Goal: Task Accomplishment & Management: Use online tool/utility

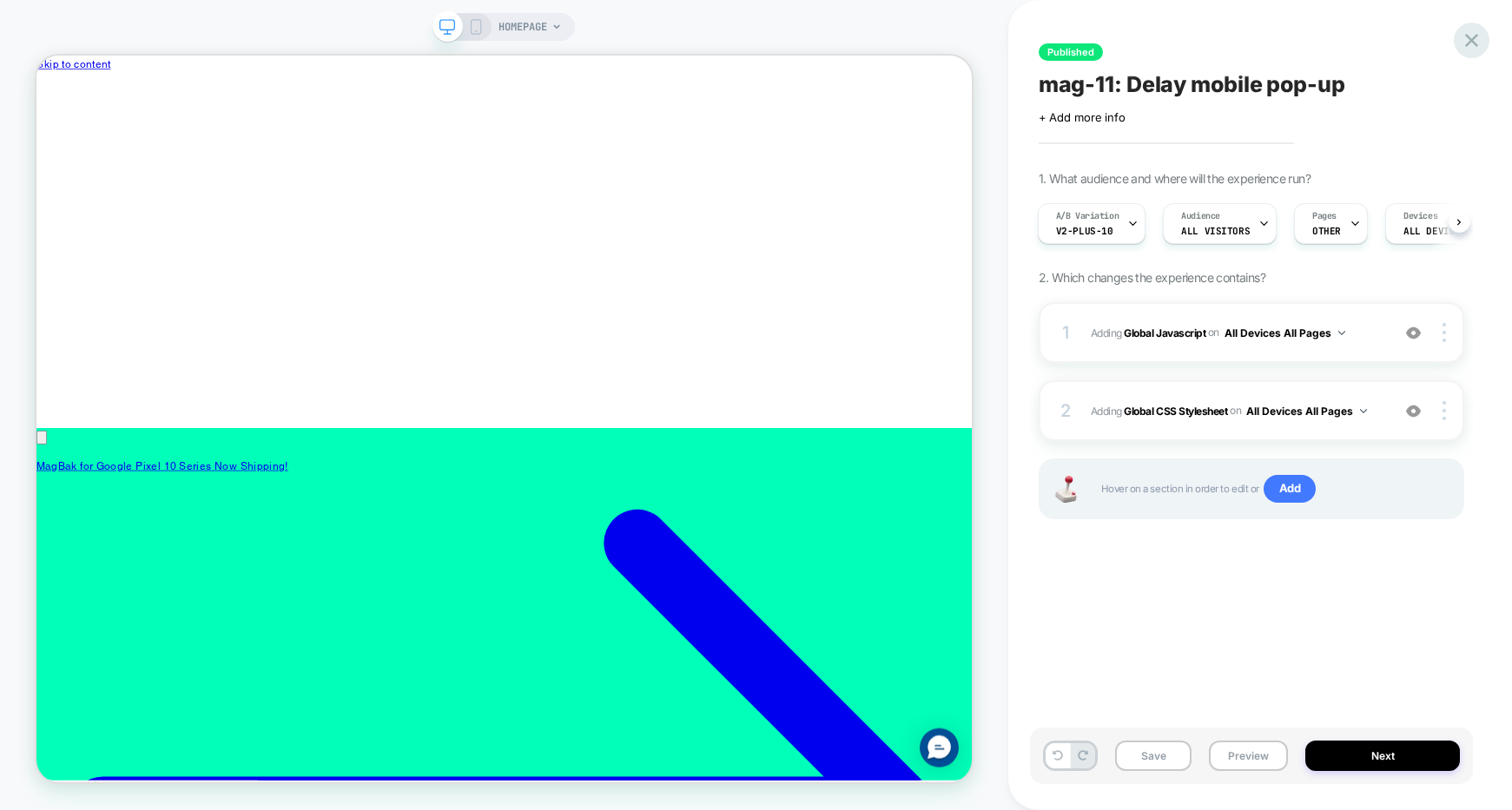
scroll to position [0, 919]
click at [1481, 46] on icon at bounding box center [1471, 40] width 23 height 23
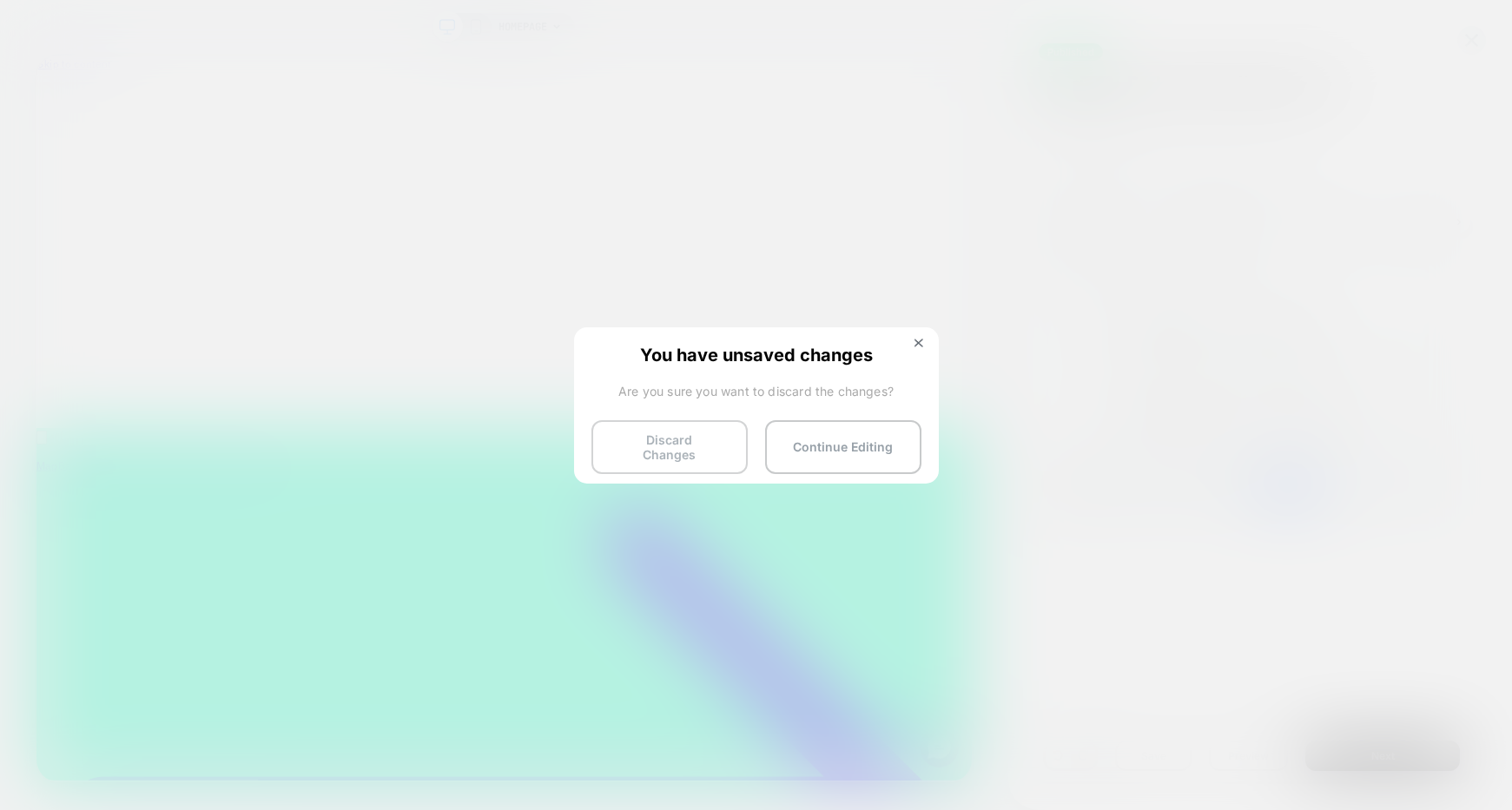
scroll to position [0, 0]
click at [718, 435] on button "Discard Changes" at bounding box center [670, 447] width 156 height 54
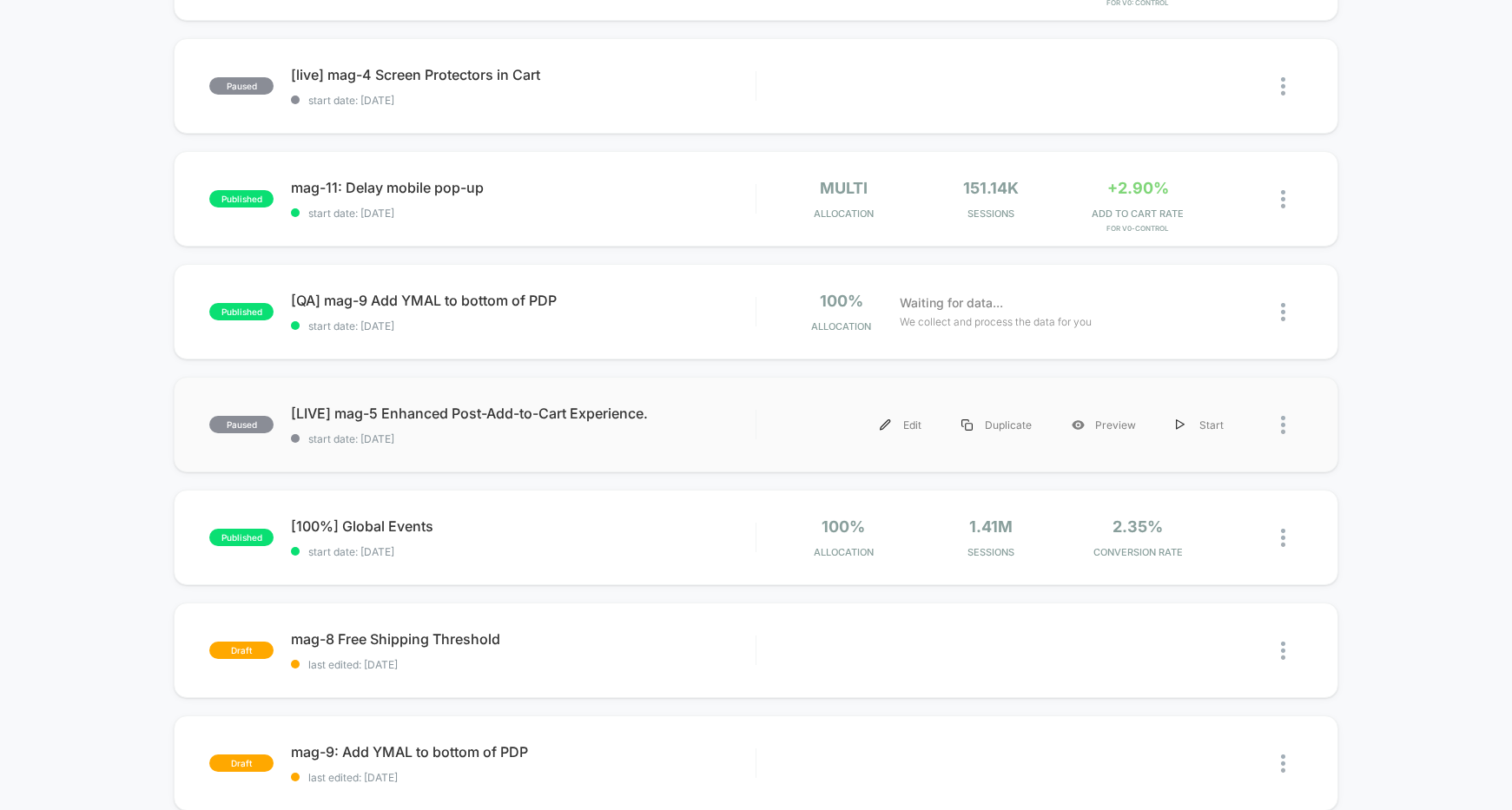
scroll to position [328, 0]
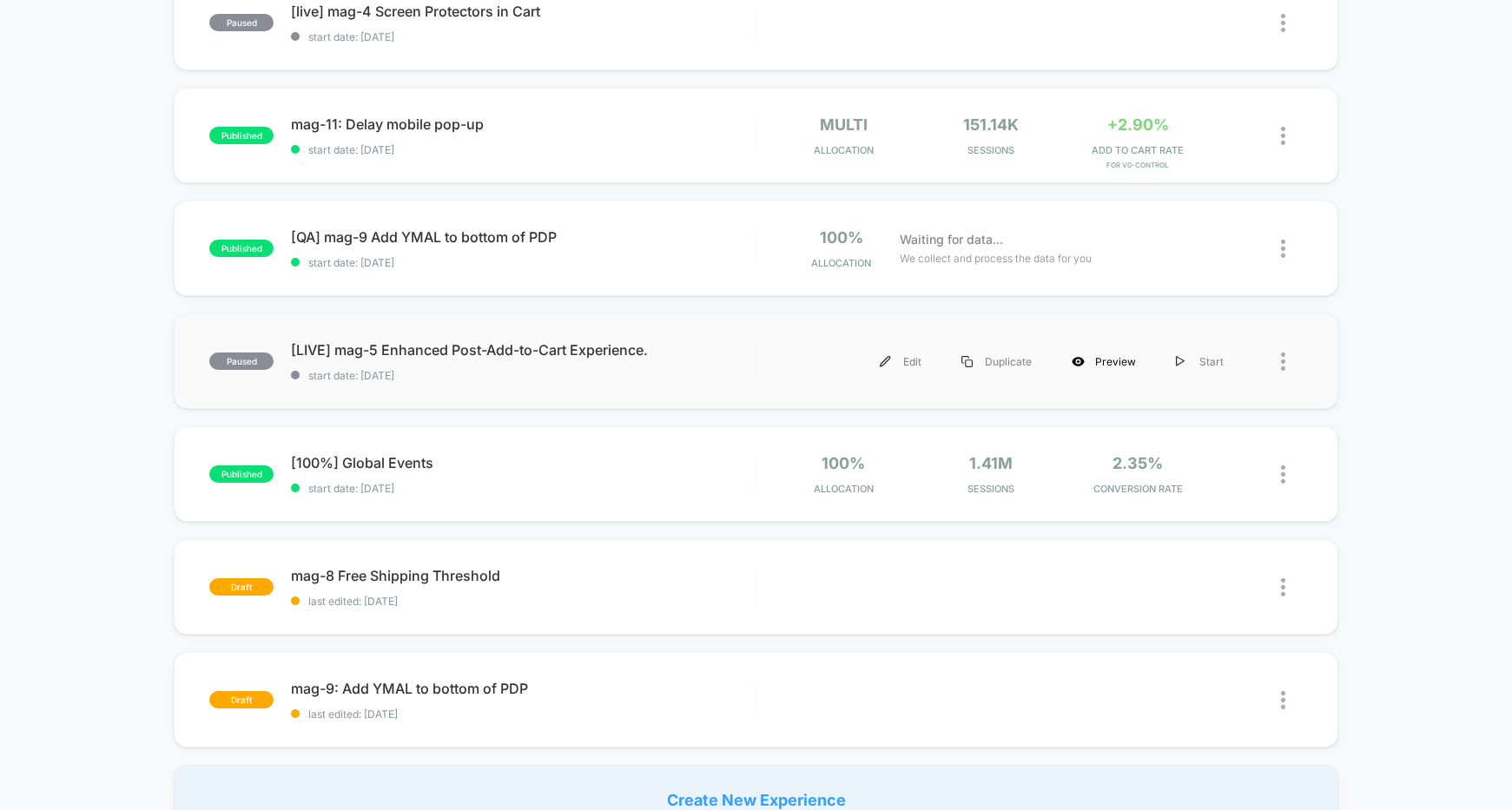
click at [1091, 366] on div "Preview" at bounding box center [1104, 361] width 104 height 39
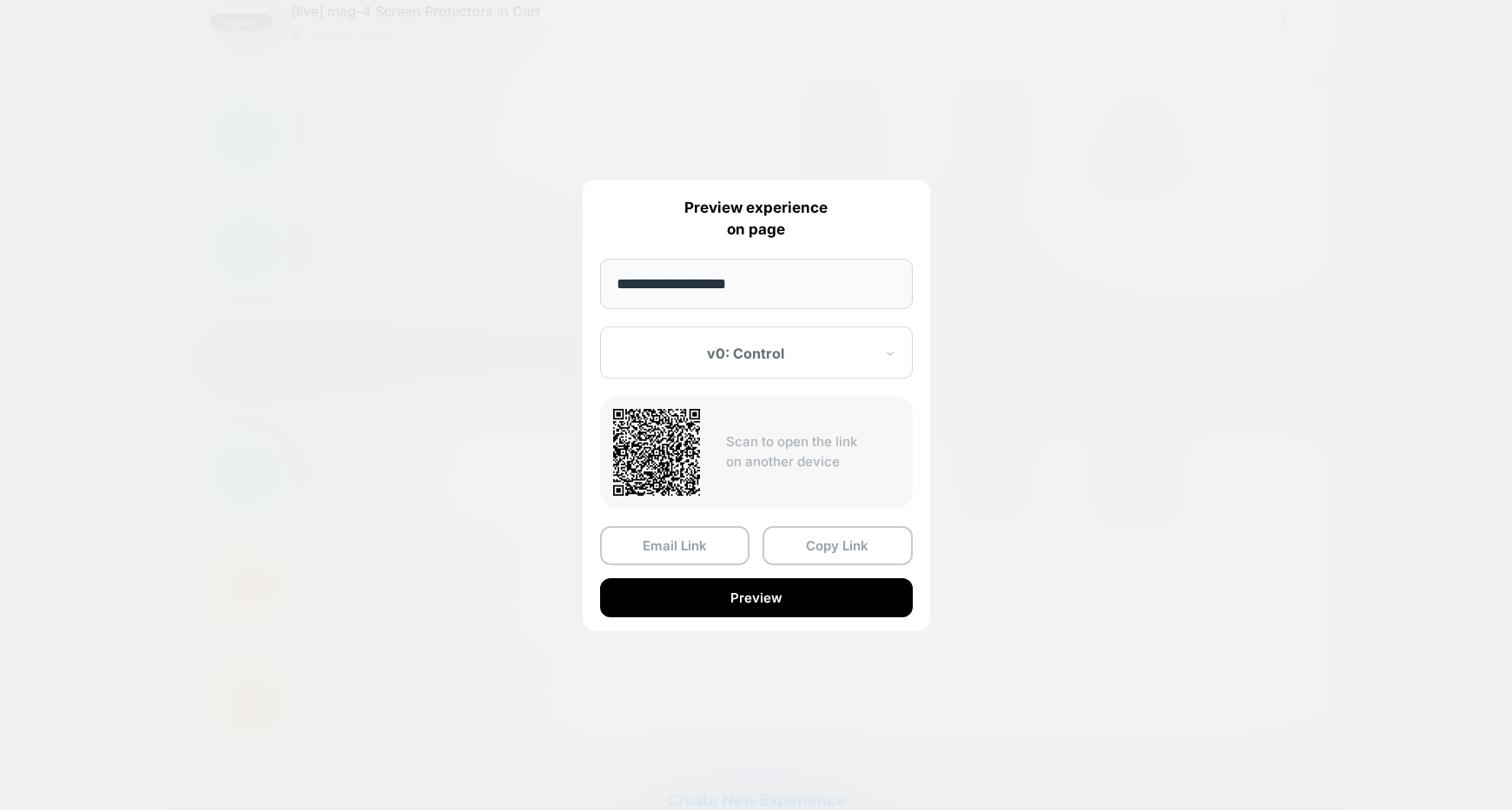
click at [813, 349] on div at bounding box center [747, 353] width 256 height 17
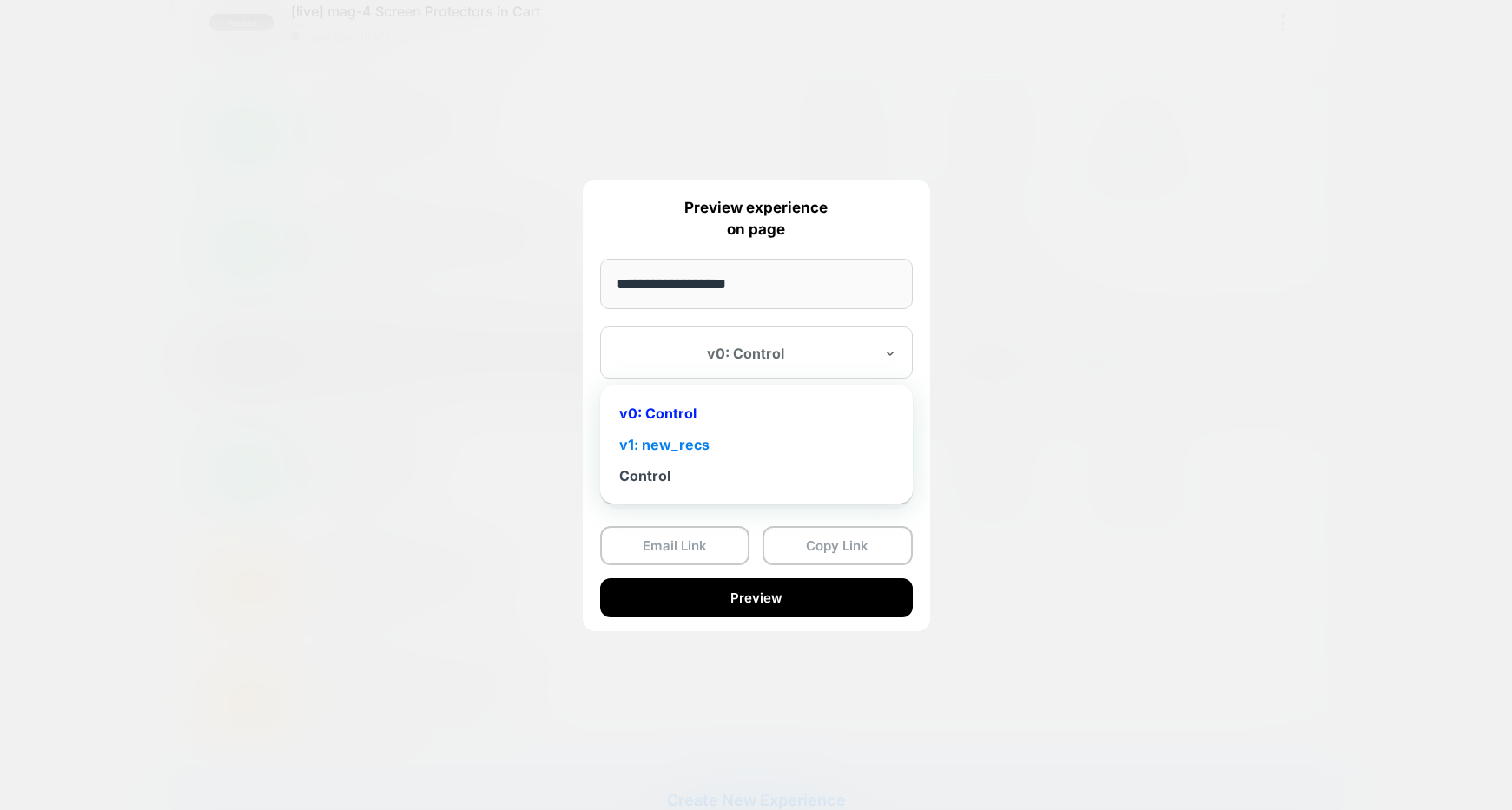
click at [739, 438] on div "v1: new_recs" at bounding box center [756, 443] width 296 height 31
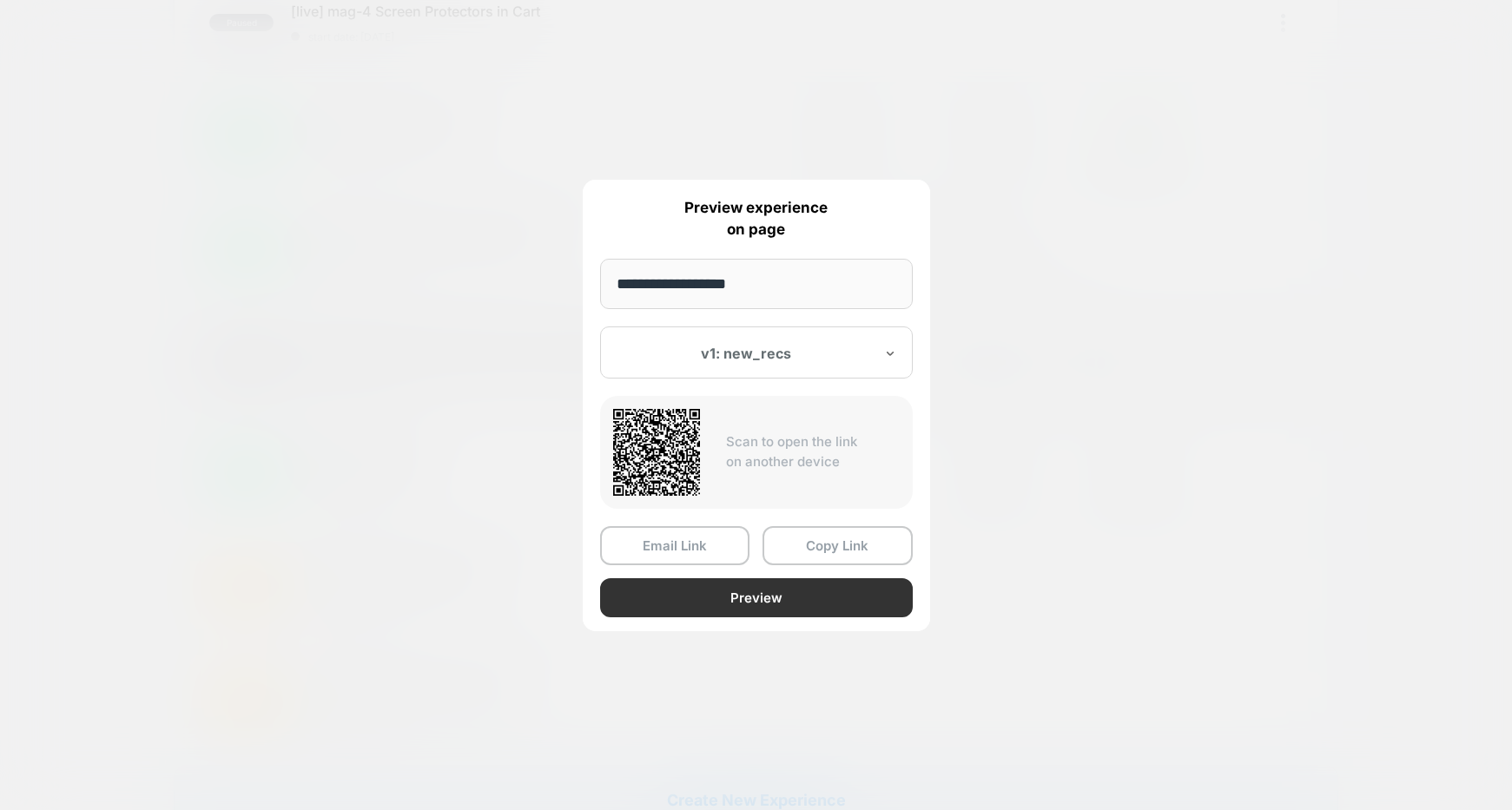
click at [765, 597] on button "Preview" at bounding box center [756, 597] width 313 height 39
